Goal: Task Accomplishment & Management: Complete application form

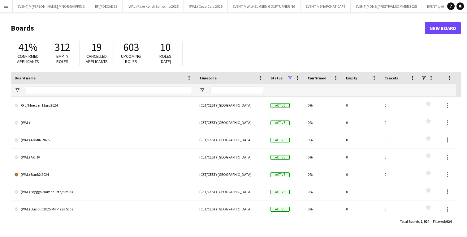
click at [89, 29] on h1 "Boards" at bounding box center [218, 28] width 414 height 9
click at [2, 4] on button "Menu" at bounding box center [6, 6] width 12 height 12
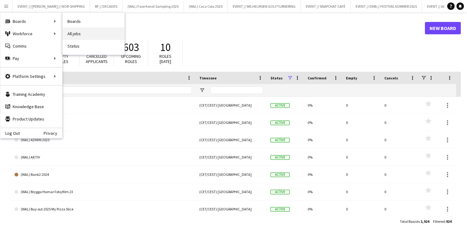
click at [79, 34] on link "All jobs" at bounding box center [93, 34] width 62 height 12
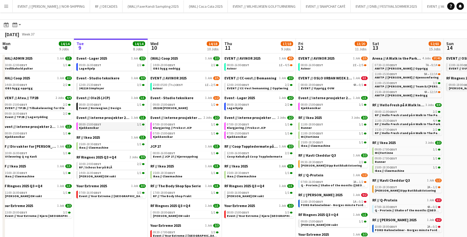
scroll to position [5, 0]
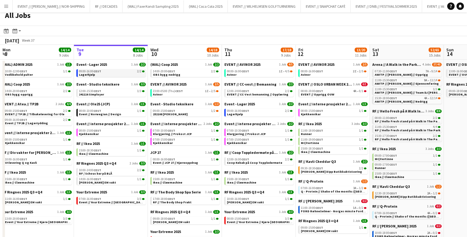
click at [107, 74] on link "09:00-16:00 CEST 2/2 Lagerhjelp" at bounding box center [112, 72] width 66 height 7
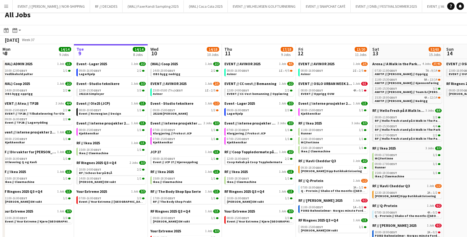
scroll to position [1, 0]
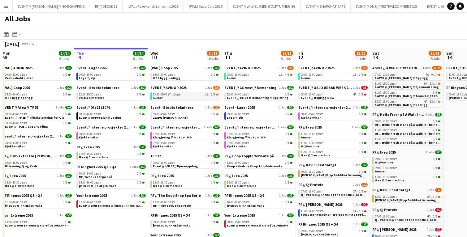
click at [177, 96] on span "CEST" at bounding box center [179, 94] width 8 height 4
click at [174, 78] on span "OBS bygg nedrigg" at bounding box center [167, 78] width 28 height 4
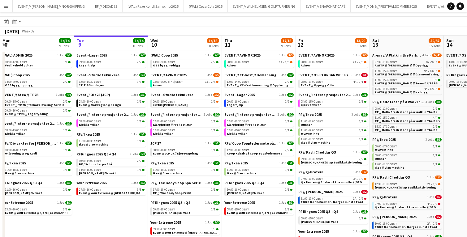
scroll to position [15, 0]
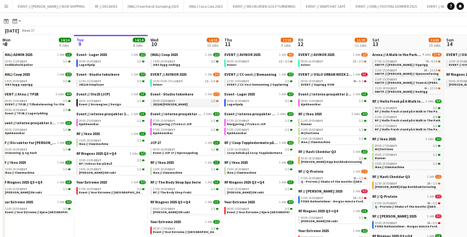
click at [182, 104] on link "09:00-15:00 CEST 1/2 252108 Finn Eiendom" at bounding box center [186, 102] width 66 height 7
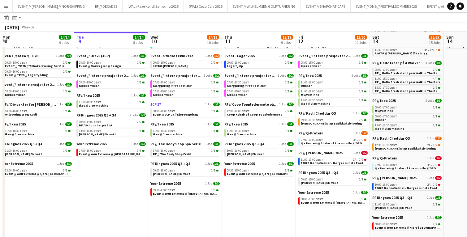
scroll to position [53, 0]
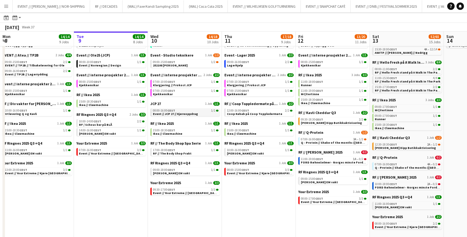
click at [177, 113] on span "Event // JCP 27 // Kjøreoppdrag" at bounding box center [175, 114] width 45 height 4
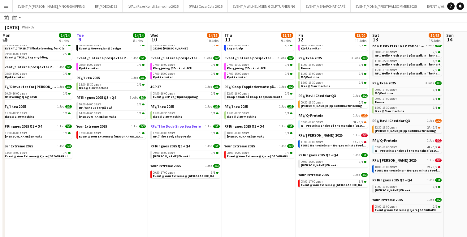
scroll to position [72, 0]
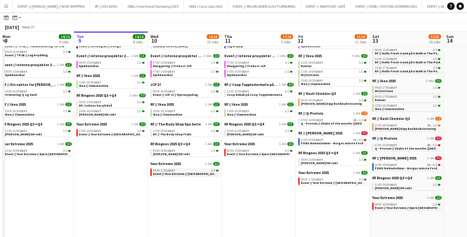
click at [182, 174] on span "Event // Your Extreme // [GEOGRAPHIC_DATA]" at bounding box center [186, 174] width 66 height 4
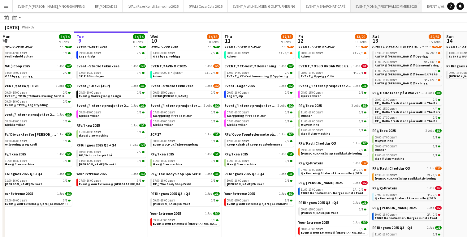
scroll to position [0, 24]
click at [421, 6] on button "EVENT // Atea // TP2B Close" at bounding box center [419, 6] width 43 height 12
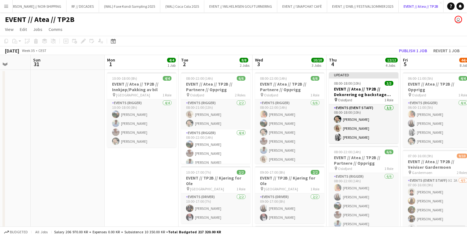
scroll to position [0, 191]
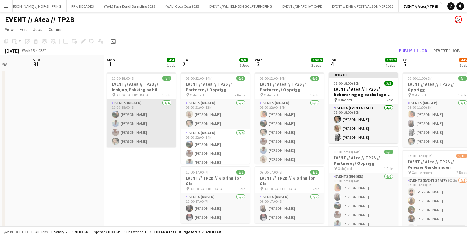
click at [158, 133] on app-card-role "Events (Rigger) 4/4 10:00-18:00 (8h) Christian Smelhus Fredrik Bronken Næss Cha…" at bounding box center [141, 124] width 69 height 48
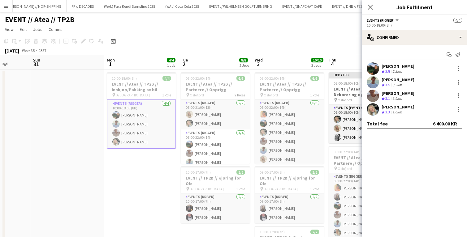
click at [194, 23] on div "EVENT // Atea // TP2B user" at bounding box center [233, 18] width 467 height 12
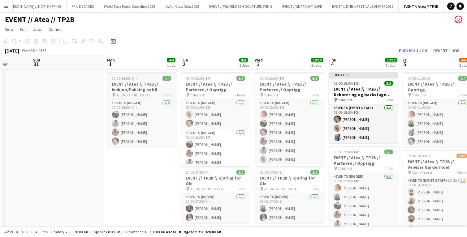
click at [127, 88] on h3 "EVENT // Atea // TP2B // Innkjøp/Pakking av bil" at bounding box center [141, 86] width 69 height 11
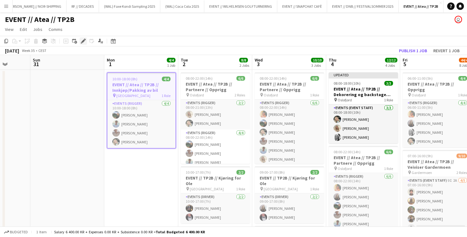
click at [83, 41] on icon at bounding box center [82, 41] width 3 height 3
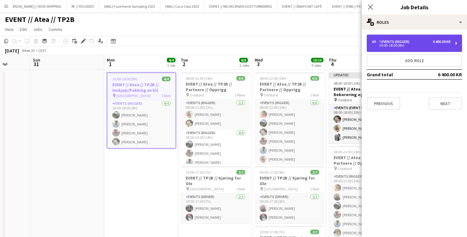
click at [424, 45] on div "10:00-18:00 (8h)" at bounding box center [410, 45] width 79 height 3
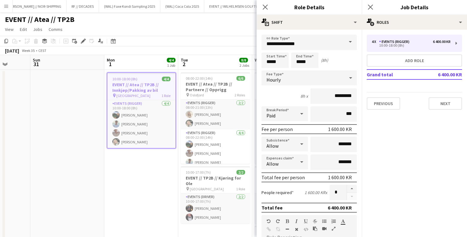
click at [184, 33] on app-page-menu "View Day view expanded Day view collapsed Month view Date picker Jump to [DATE]…" at bounding box center [233, 30] width 467 height 12
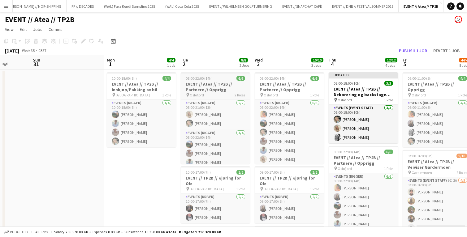
click at [207, 86] on h3 "EVENT // Atea // TP2B // Partnere // Opprigg" at bounding box center [215, 86] width 69 height 11
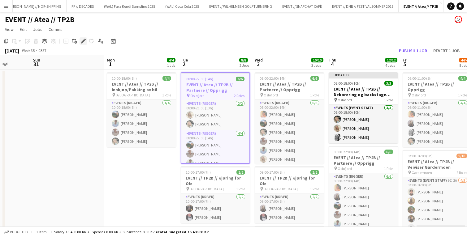
click at [83, 42] on icon at bounding box center [82, 41] width 3 height 3
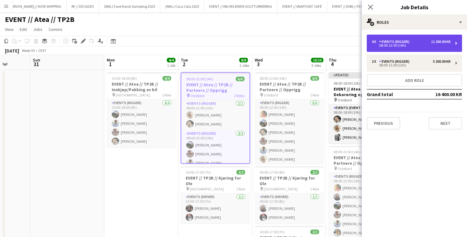
click at [394, 45] on div "08:00-22:00 (14h)" at bounding box center [410, 45] width 79 height 3
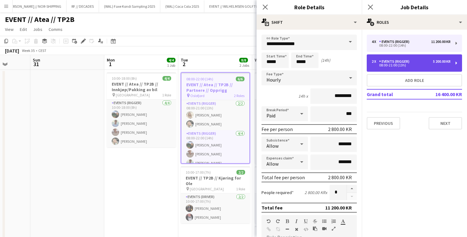
click at [389, 60] on div "Events (Rigger)" at bounding box center [395, 61] width 33 height 4
type input "*****"
type input "*"
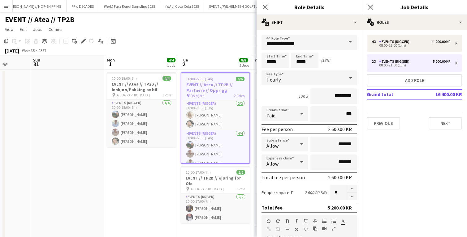
click at [212, 44] on app-toolbar "Copy Paste Paste Command V Paste with crew Command Shift V Paste linked Job Del…" at bounding box center [233, 41] width 467 height 11
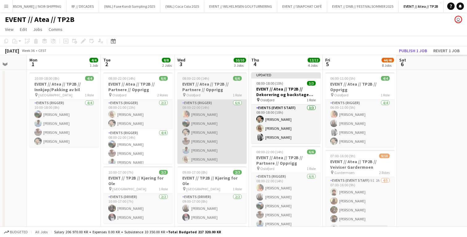
scroll to position [0, 181]
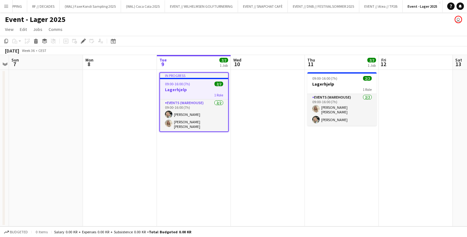
click at [156, 31] on app-page-menu "View Day view expanded Day view collapsed Month view Date picker Jump to [DATE]…" at bounding box center [233, 30] width 467 height 12
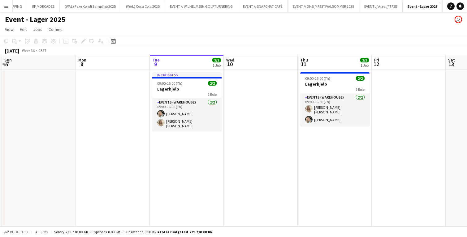
scroll to position [0, 296]
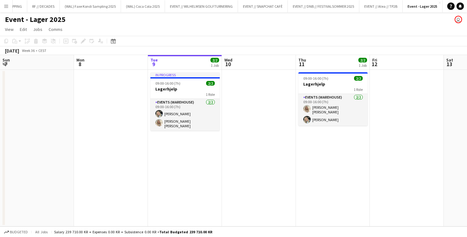
click at [233, 28] on app-page-menu "View Day view expanded Day view collapsed Month view Date picker Jump to [DATE]…" at bounding box center [233, 30] width 467 height 12
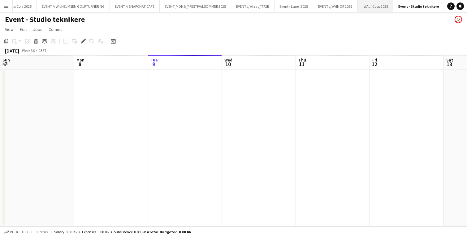
scroll to position [0, 213]
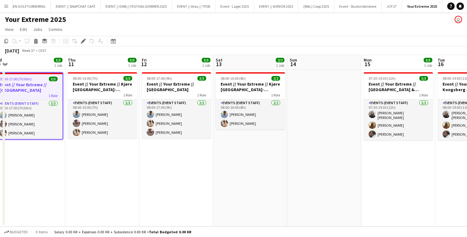
scroll to position [0, 174]
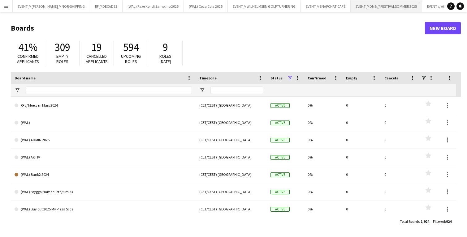
scroll to position [0, 24]
click at [6, 10] on button "Menu" at bounding box center [6, 6] width 12 height 12
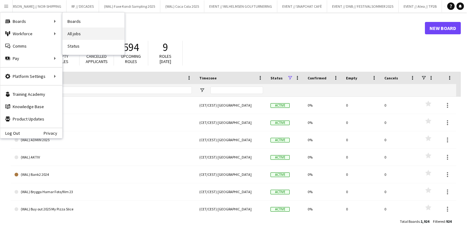
click at [77, 30] on link "All jobs" at bounding box center [93, 34] width 62 height 12
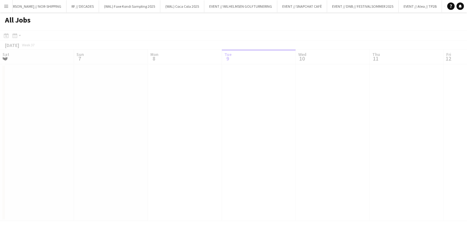
scroll to position [0, 148]
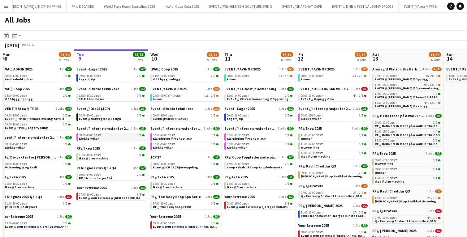
click at [100, 137] on span "CEST" at bounding box center [97, 135] width 8 height 4
click at [416, 7] on button "EVENT // Atea // TP2B Close" at bounding box center [419, 6] width 43 height 12
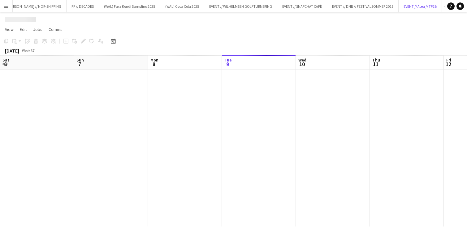
scroll to position [0, 148]
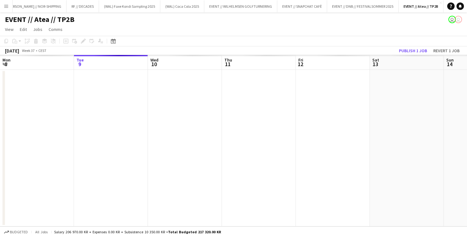
click at [109, 108] on app-date-cell at bounding box center [111, 148] width 74 height 157
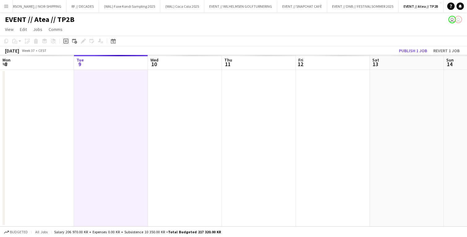
click at [66, 42] on icon "Add job" at bounding box center [65, 41] width 5 height 5
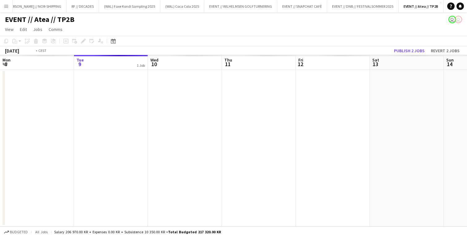
click at [101, 101] on app-date-cell at bounding box center [111, 148] width 74 height 157
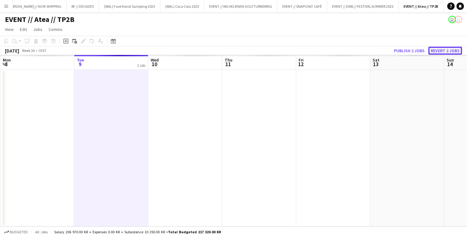
click at [451, 48] on button "Revert 2 jobs" at bounding box center [445, 51] width 34 height 8
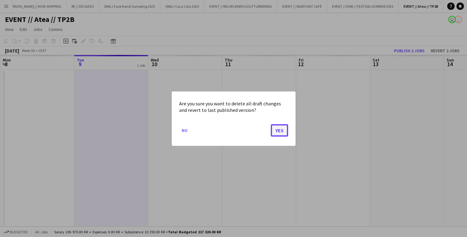
click at [277, 126] on button "Yes" at bounding box center [279, 130] width 17 height 12
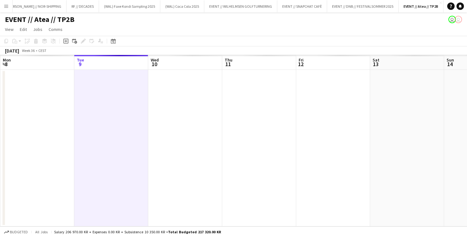
click at [149, 22] on div "EVENT // Atea // TP2B user user" at bounding box center [233, 18] width 467 height 12
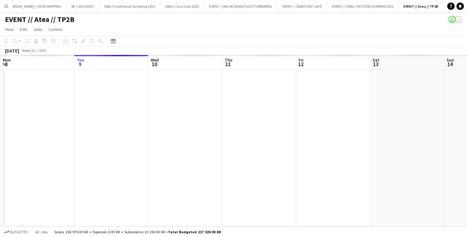
click at [106, 126] on app-date-cell at bounding box center [111, 148] width 74 height 157
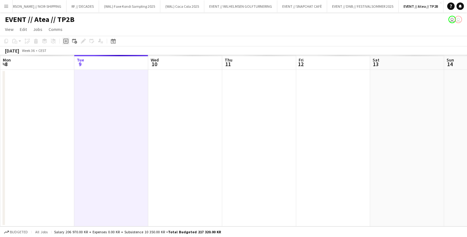
click at [65, 42] on icon "Add job" at bounding box center [65, 41] width 5 height 5
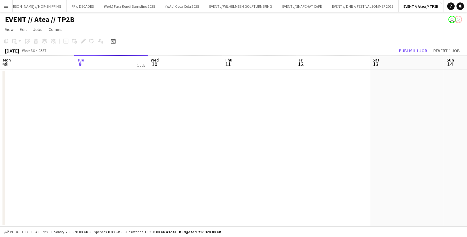
click at [137, 63] on div "1 Job" at bounding box center [141, 65] width 8 height 5
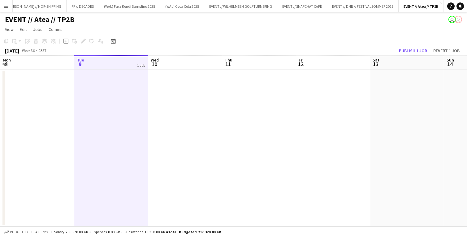
click at [128, 25] on app-page-menu "View Day view expanded Day view collapsed Month view Date picker Jump to [DATE]…" at bounding box center [233, 30] width 467 height 12
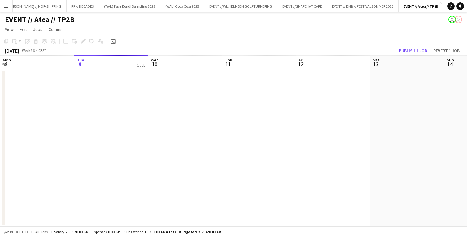
click at [7, 9] on button "Menu" at bounding box center [6, 6] width 12 height 12
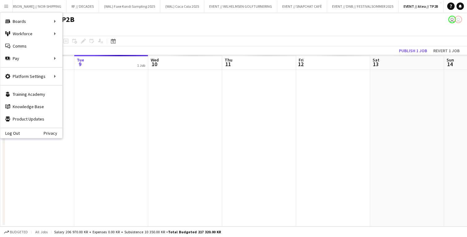
click at [160, 22] on div "EVENT // Atea // TP2B user user" at bounding box center [233, 18] width 467 height 12
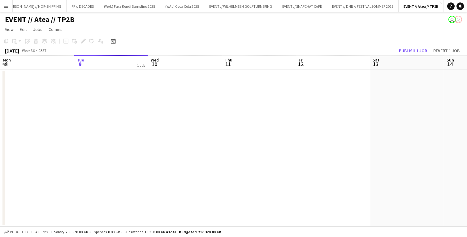
click at [446, 6] on app-icon "Add" at bounding box center [447, 6] width 2 height 2
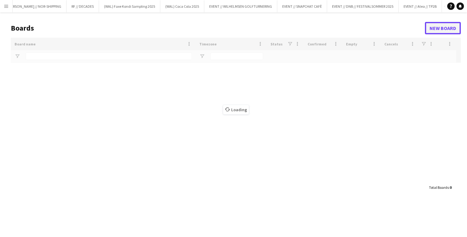
click at [437, 29] on link "New Board" at bounding box center [443, 28] width 36 height 12
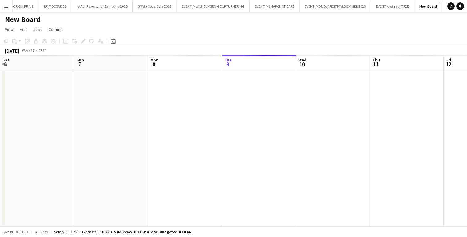
scroll to position [0, 148]
click at [32, 19] on h1 "New Board" at bounding box center [23, 19] width 36 height 9
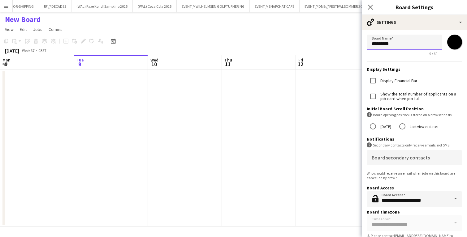
click at [404, 43] on input "*********" at bounding box center [403, 42] width 75 height 15
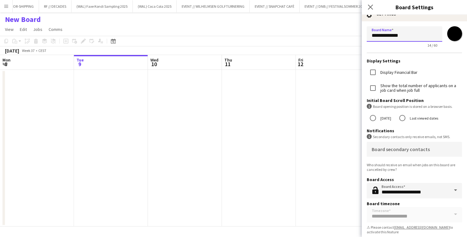
type input "**********"
click at [323, 121] on app-date-cell at bounding box center [333, 148] width 74 height 157
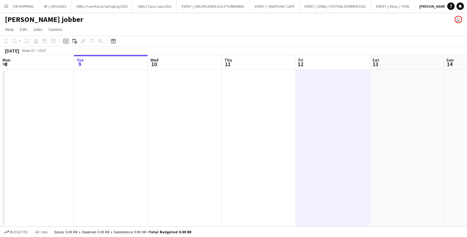
click at [101, 108] on app-date-cell at bounding box center [111, 148] width 74 height 157
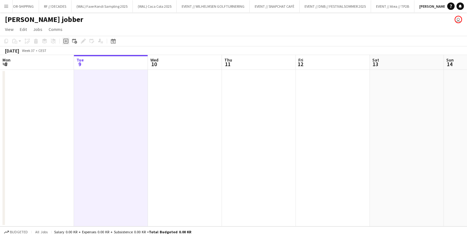
click at [65, 42] on icon "Add job" at bounding box center [65, 41] width 5 height 5
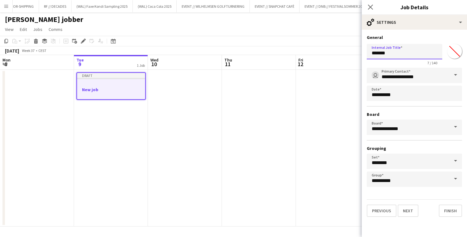
click at [384, 54] on input "*******" at bounding box center [403, 51] width 75 height 15
type input "**********"
click at [448, 211] on button "Finish" at bounding box center [449, 211] width 23 height 12
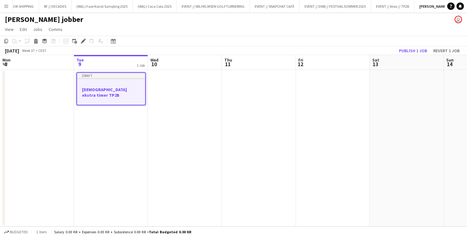
click at [122, 119] on app-date-cell "Draft [DEMOGRAPHIC_DATA] ekstra timer TP2B" at bounding box center [111, 148] width 74 height 157
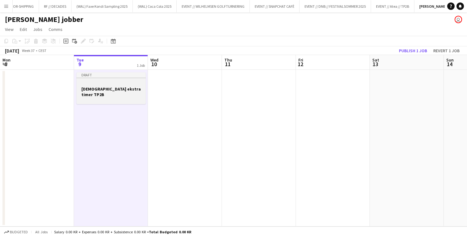
click at [109, 97] on div at bounding box center [110, 99] width 69 height 5
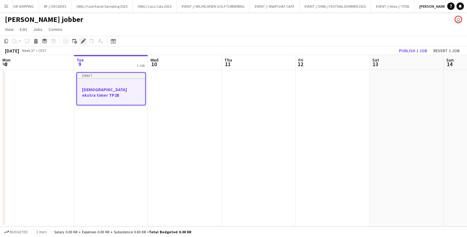
click at [82, 41] on icon "Edit" at bounding box center [83, 41] width 5 height 5
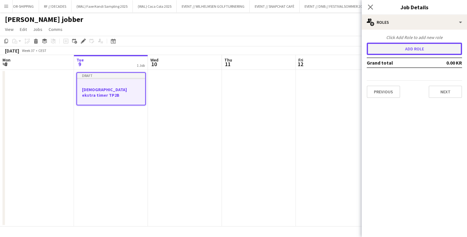
click at [407, 48] on button "Add role" at bounding box center [413, 49] width 95 height 12
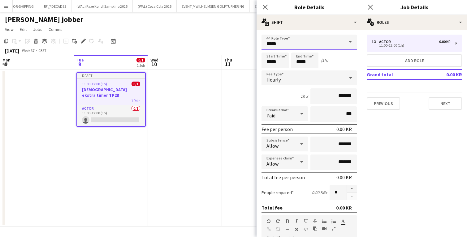
click at [296, 42] on input "*****" at bounding box center [308, 42] width 95 height 15
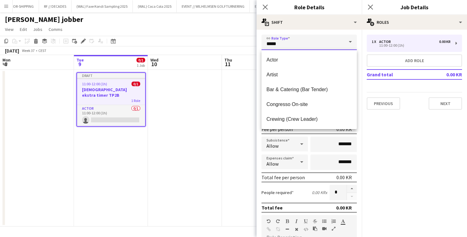
click at [296, 42] on input "*****" at bounding box center [308, 42] width 95 height 15
click at [288, 119] on span "Volunteer" at bounding box center [308, 119] width 85 height 6
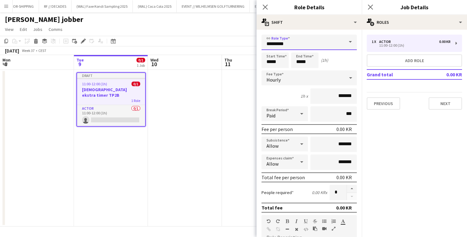
click at [292, 42] on input "*********" at bounding box center [308, 42] width 95 height 15
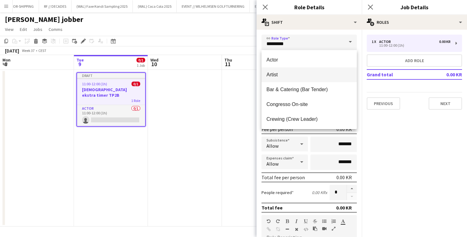
click at [288, 79] on mat-option "Artist" at bounding box center [308, 74] width 95 height 15
type input "******"
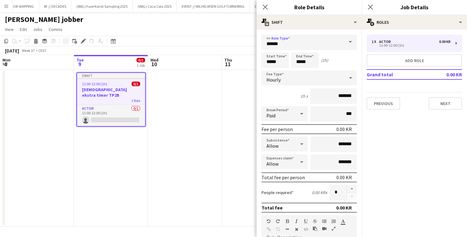
click at [286, 79] on div "Hourly" at bounding box center [302, 78] width 83 height 15
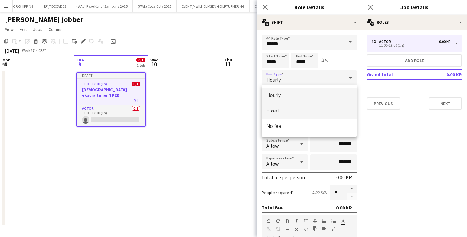
click at [279, 111] on span "Fixed" at bounding box center [308, 111] width 85 height 6
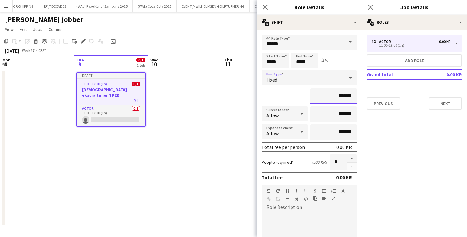
click at [338, 96] on input "*******" at bounding box center [333, 95] width 46 height 15
type input "****"
type input "********"
click at [297, 99] on div "********" at bounding box center [308, 95] width 95 height 15
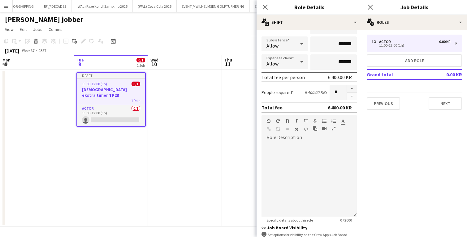
scroll to position [120, 0]
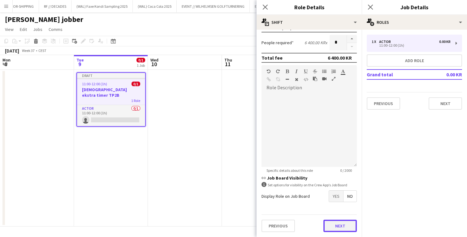
click at [342, 230] on button "Next" at bounding box center [339, 226] width 33 height 12
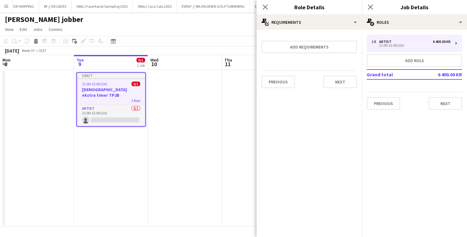
scroll to position [0, 0]
click at [327, 79] on button "Next" at bounding box center [339, 82] width 33 height 12
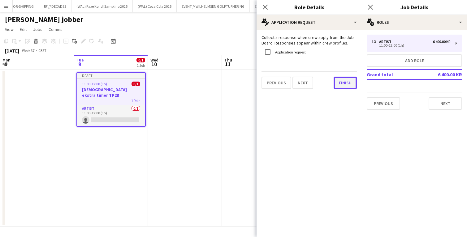
click at [342, 83] on button "Finish" at bounding box center [344, 83] width 23 height 12
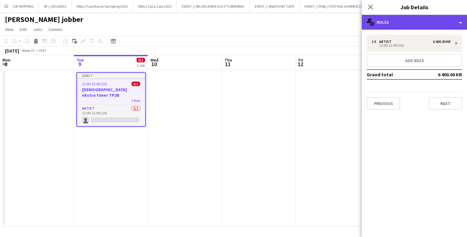
click at [398, 22] on div "multiple-users-add Roles" at bounding box center [413, 22] width 105 height 15
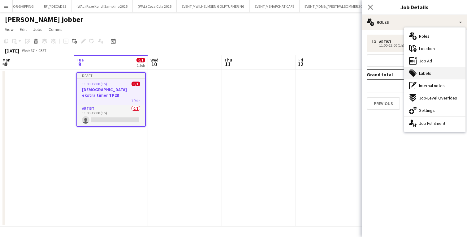
click at [421, 76] on div "tags-double Labels" at bounding box center [434, 73] width 61 height 12
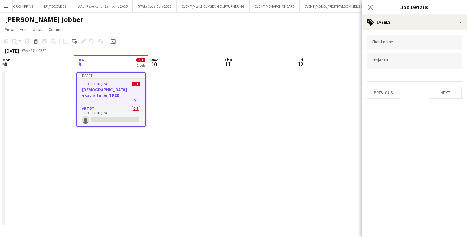
click at [392, 46] on div at bounding box center [413, 43] width 95 height 16
type input "****"
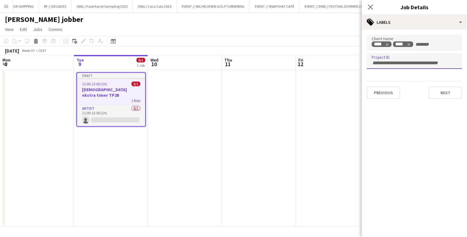
click at [393, 63] on input "Type to search project ID labels..." at bounding box center [413, 63] width 85 height 6
type input "******"
click at [310, 130] on app-date-cell at bounding box center [333, 148] width 74 height 157
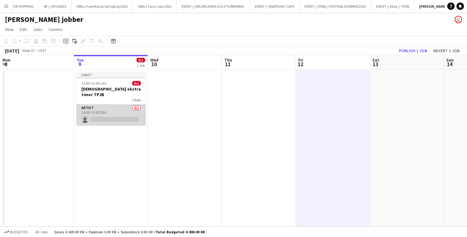
click at [128, 119] on app-card-role "Artist 0/1 11:00-12:00 (1h) single-neutral-actions" at bounding box center [110, 115] width 69 height 21
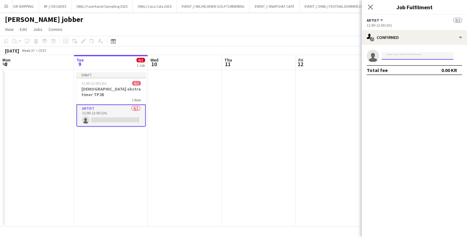
click at [391, 56] on input at bounding box center [417, 55] width 72 height 7
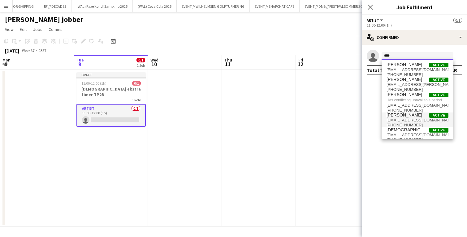
type input "****"
click at [415, 120] on span "[EMAIL_ADDRESS][DOMAIN_NAME]" at bounding box center [417, 120] width 62 height 5
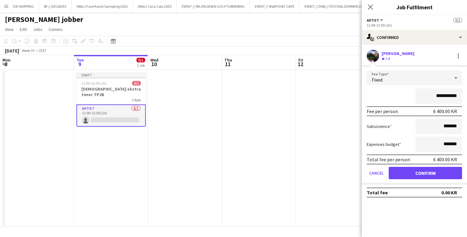
click at [373, 53] on app-user-avatar at bounding box center [372, 56] width 12 height 12
click at [404, 169] on button "Confirm" at bounding box center [424, 173] width 73 height 12
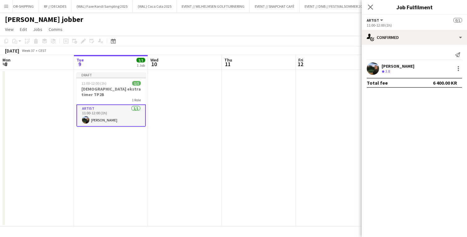
click at [219, 127] on app-date-cell at bounding box center [185, 148] width 74 height 157
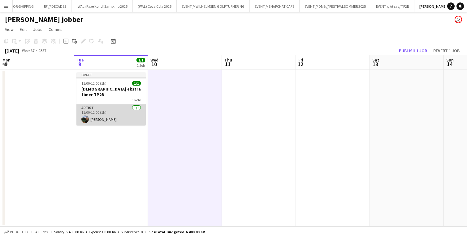
click at [104, 109] on app-card-role "Artist [DATE] 11:00-12:00 (1h) [PERSON_NAME]" at bounding box center [110, 115] width 69 height 21
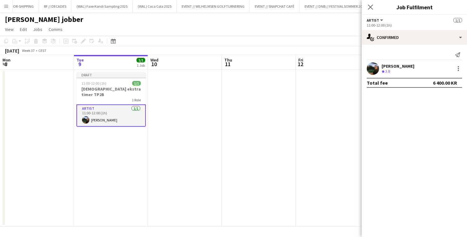
click at [375, 69] on app-user-avatar at bounding box center [372, 68] width 12 height 12
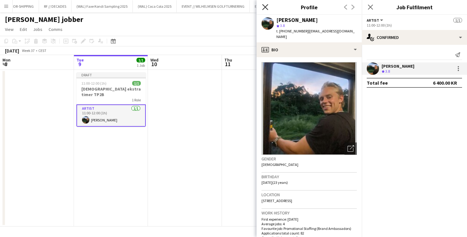
click at [264, 7] on icon at bounding box center [265, 7] width 6 height 6
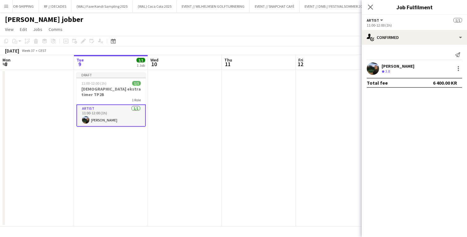
click at [215, 121] on app-date-cell at bounding box center [185, 148] width 74 height 157
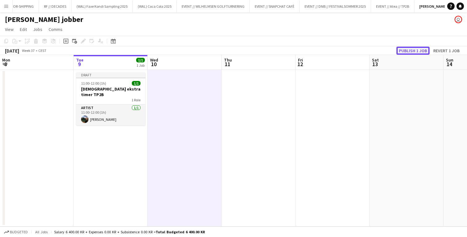
click at [414, 49] on button "Publish 1 job" at bounding box center [412, 51] width 33 height 8
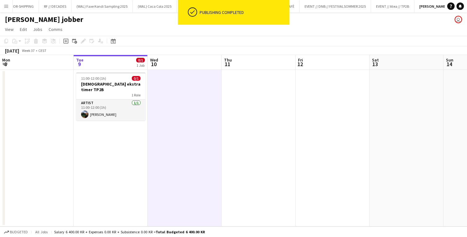
click at [112, 156] on app-date-cell "11:00-12:00 (1h) 0/1 [DEMOGRAPHIC_DATA] ekstra timer TP2B 1 Role Artist [DATE] …" at bounding box center [111, 148] width 74 height 157
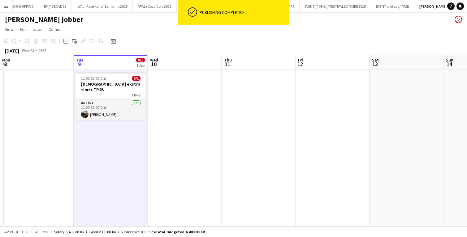
click at [169, 137] on app-date-cell at bounding box center [185, 148] width 74 height 157
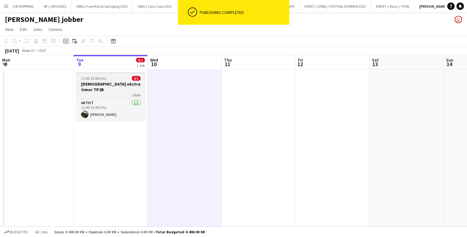
click at [115, 85] on h3 "[DEMOGRAPHIC_DATA] ekstra timer TP2B" at bounding box center [110, 86] width 69 height 11
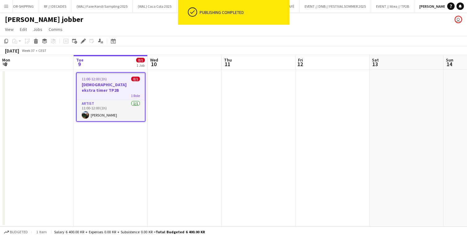
click at [121, 144] on app-date-cell "11:00-12:00 (1h) 0/1 [DEMOGRAPHIC_DATA] ekstra timer TP2B 1 Role Artist [DATE] …" at bounding box center [111, 148] width 74 height 157
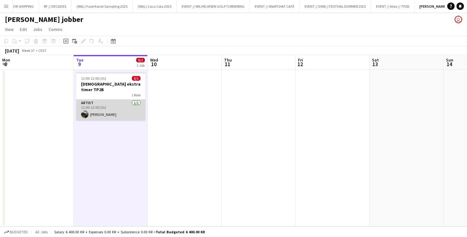
click at [109, 111] on app-card-role "Artist [DATE] 11:00-12:00 (1h) [PERSON_NAME]" at bounding box center [110, 110] width 69 height 21
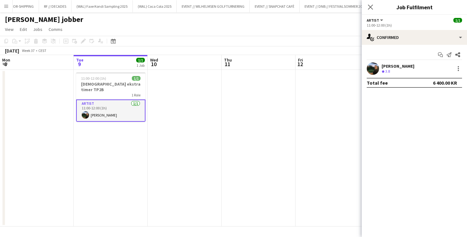
click at [112, 136] on app-date-cell "11:00-12:00 (1h) 1/1 [DEMOGRAPHIC_DATA] ekstra timer TP2B 1 Role Artist [DATE] …" at bounding box center [111, 148] width 74 height 157
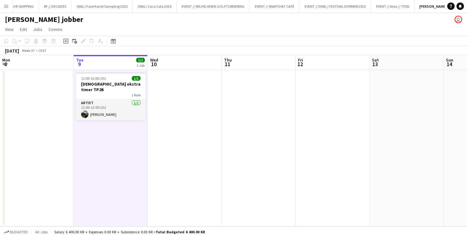
click at [152, 138] on app-date-cell at bounding box center [185, 148] width 74 height 157
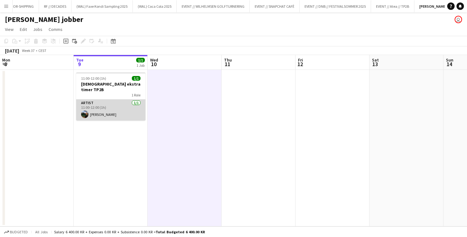
click at [128, 114] on app-card-role "Artist [DATE] 11:00-12:00 (1h) [PERSON_NAME]" at bounding box center [110, 110] width 69 height 21
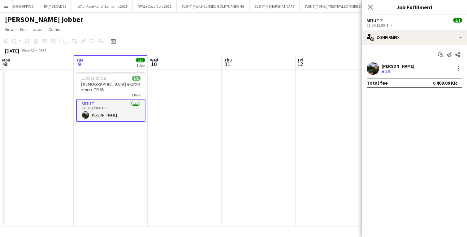
click at [125, 135] on app-date-cell "11:00-12:00 (1h) 1/1 [DEMOGRAPHIC_DATA] ekstra timer TP2B 1 Role Artist [DATE] …" at bounding box center [111, 148] width 74 height 157
